Goal: Task Accomplishment & Management: Manage account settings

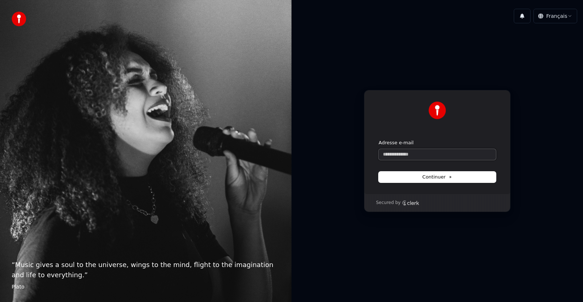
click at [410, 155] on input "Adresse e-mail" at bounding box center [437, 154] width 117 height 11
click at [379, 140] on button "submit" at bounding box center [379, 140] width 0 height 0
click at [423, 179] on button "Continuer" at bounding box center [437, 177] width 117 height 11
type input "**********"
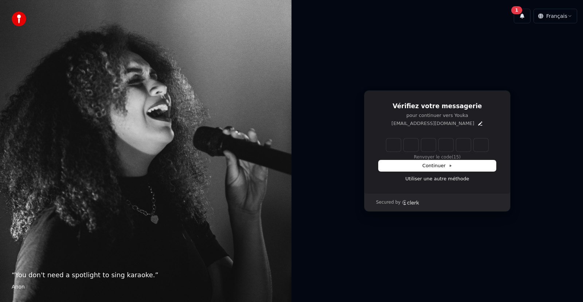
click at [392, 142] on input "Enter verification code" at bounding box center [437, 145] width 102 height 13
type input "******"
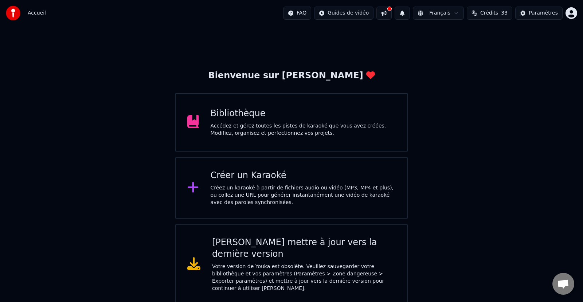
click at [260, 121] on div "Bibliothèque Accédez et gérez toutes les pistes de karaoké que vous avez créées…" at bounding box center [304, 122] width 186 height 29
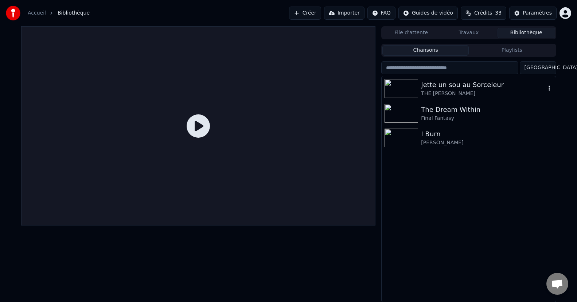
click at [551, 89] on icon "button" at bounding box center [549, 88] width 7 height 6
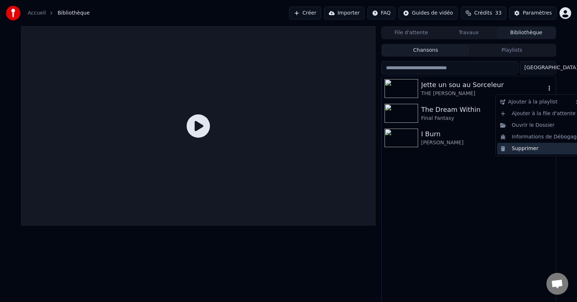
click at [535, 146] on div "Supprimer" at bounding box center [540, 149] width 86 height 12
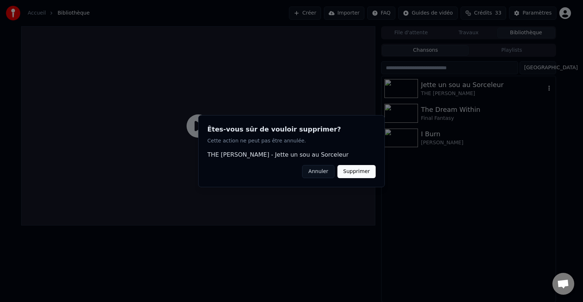
click at [354, 174] on button "Supprimer" at bounding box center [357, 171] width 38 height 13
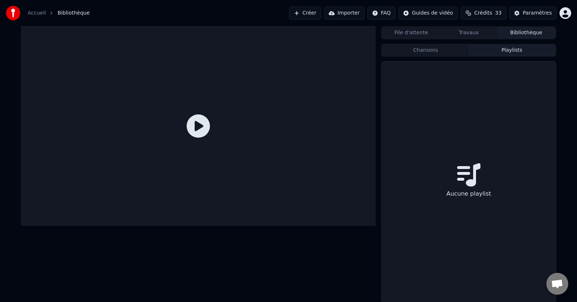
click at [506, 52] on button "Playlists" at bounding box center [512, 50] width 86 height 11
click at [429, 50] on button "Chansons" at bounding box center [425, 50] width 86 height 11
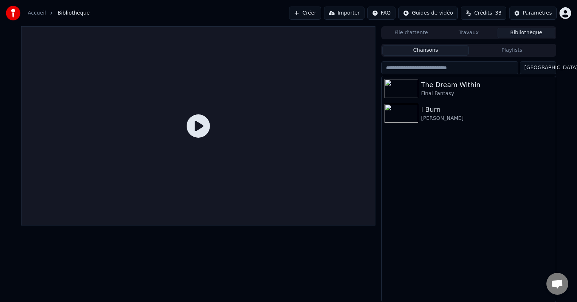
click at [344, 14] on button "Importer" at bounding box center [344, 13] width 40 height 13
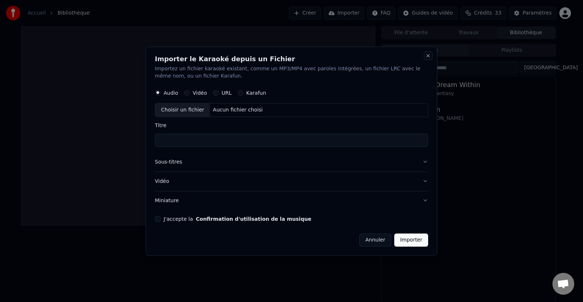
click at [429, 54] on button "Close" at bounding box center [428, 56] width 6 height 6
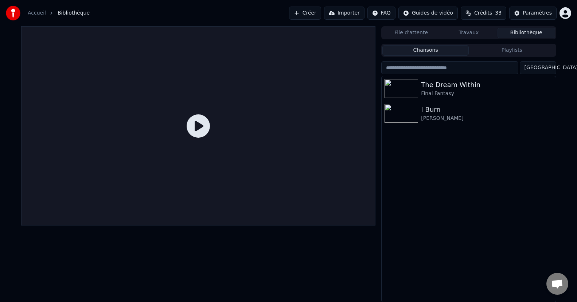
click at [565, 15] on html "Accueil Bibliothèque Créer Importer FAQ Guides de vidéo Crédits 33 Paramètres F…" at bounding box center [288, 151] width 577 height 302
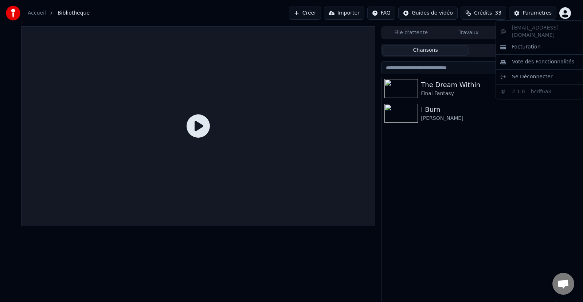
click at [477, 153] on html "Accueil Bibliothèque Créer Importer FAQ Guides de vidéo Crédits 33 Paramètres F…" at bounding box center [291, 151] width 583 height 302
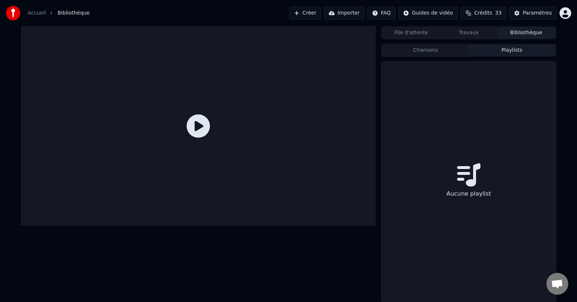
click at [506, 49] on button "Playlists" at bounding box center [512, 50] width 86 height 11
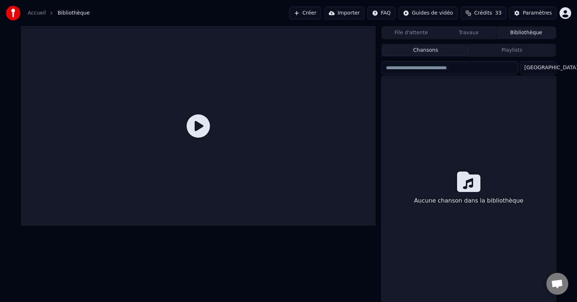
click at [437, 47] on button "Chansons" at bounding box center [425, 50] width 86 height 11
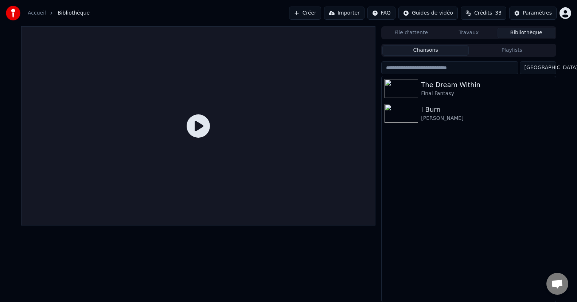
click at [462, 34] on button "Travaux" at bounding box center [469, 33] width 58 height 11
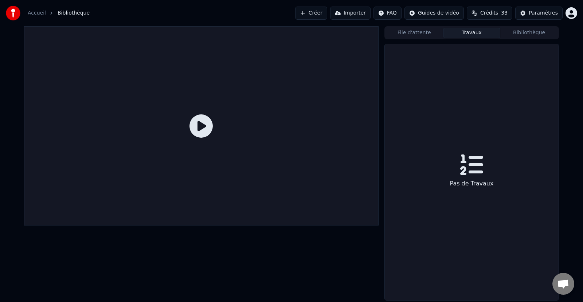
click at [408, 32] on button "File d'attente" at bounding box center [415, 33] width 58 height 11
click at [461, 33] on button "Travaux" at bounding box center [472, 33] width 58 height 11
click at [544, 35] on button "Bibliothèque" at bounding box center [530, 33] width 58 height 11
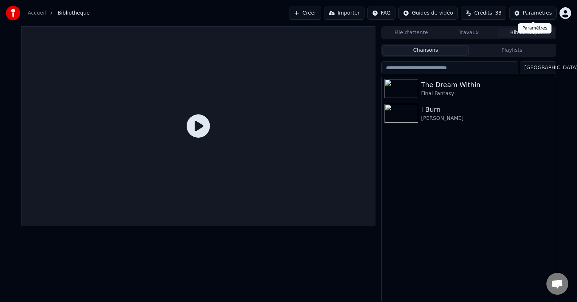
click at [535, 13] on div "Paramètres" at bounding box center [537, 12] width 29 height 7
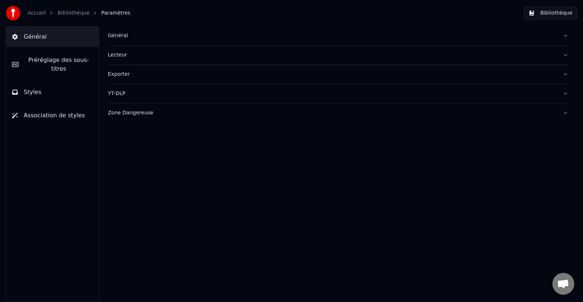
click at [69, 14] on link "Bibliothèque" at bounding box center [74, 12] width 32 height 7
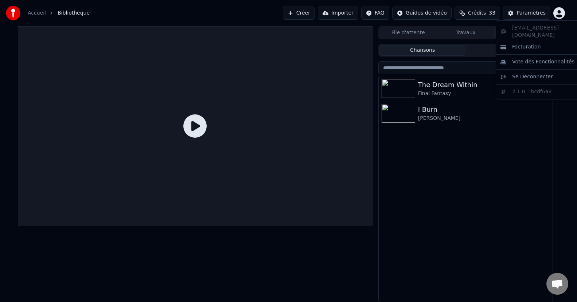
click at [564, 12] on html "Accueil Bibliothèque Créer Importer FAQ Guides de vidéo Crédits 33 Paramètres F…" at bounding box center [288, 151] width 577 height 302
click at [564, 12] on html "Accueil Bibliothèque Créer Importer FAQ Guides de vidéo Crédits 33 Paramètres F…" at bounding box center [291, 151] width 583 height 302
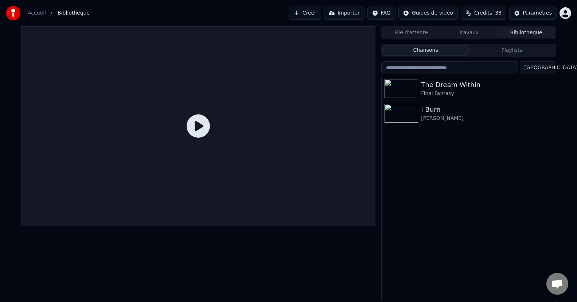
click at [479, 13] on span "Crédits" at bounding box center [483, 12] width 18 height 7
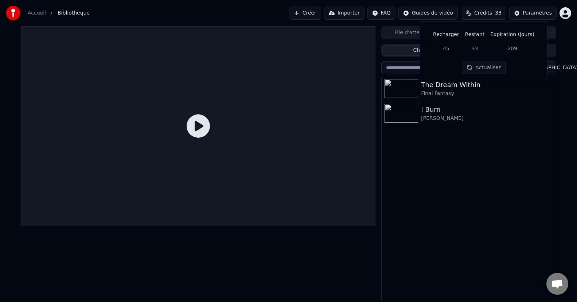
click at [479, 13] on span "Crédits" at bounding box center [483, 12] width 18 height 7
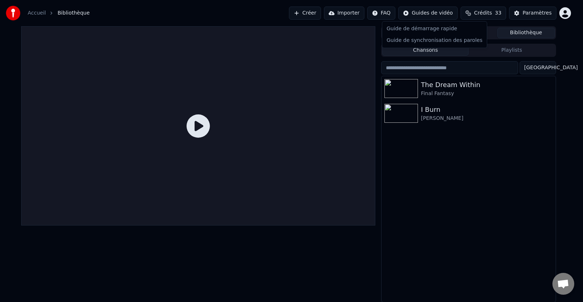
click at [432, 13] on html "Accueil Bibliothèque Créer Importer FAQ Guides de vidéo Crédits 33 Paramètres F…" at bounding box center [291, 151] width 583 height 302
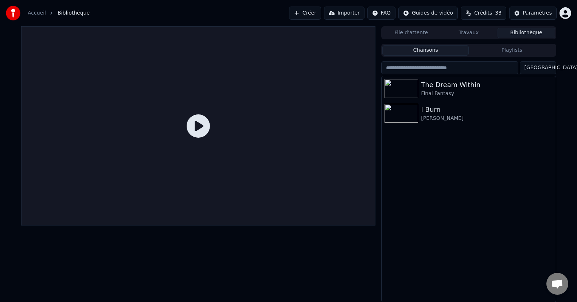
click at [345, 13] on button "Importer" at bounding box center [344, 13] width 40 height 13
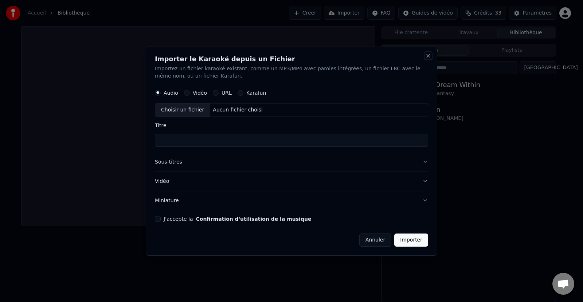
click at [429, 57] on button "Close" at bounding box center [428, 56] width 6 height 6
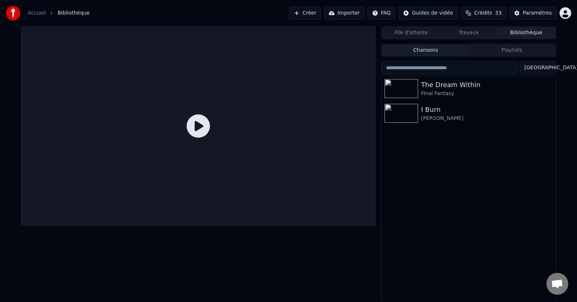
click at [465, 155] on div "The Dream Within Final Fantasy I Burn [PERSON_NAME]" at bounding box center [469, 189] width 174 height 226
